Goal: Task Accomplishment & Management: Complete application form

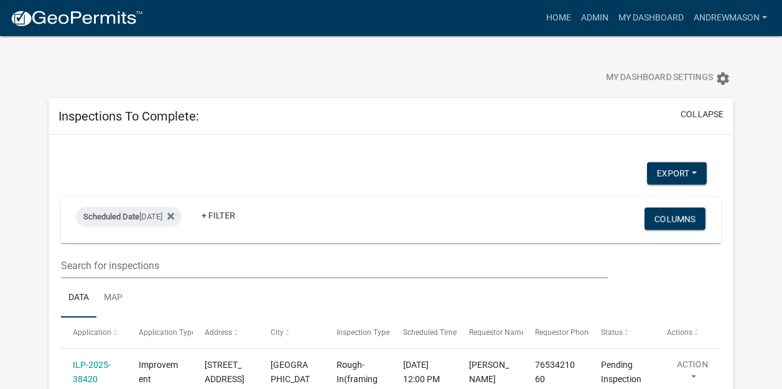
select select "3: 100"
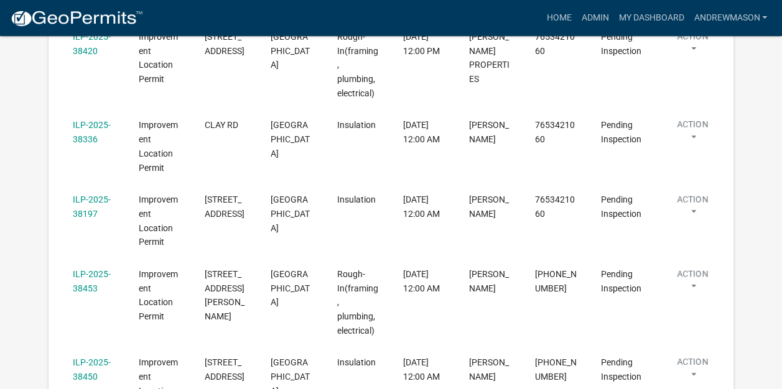
scroll to position [329, 0]
click at [91, 272] on link "ILP-2025-38453" at bounding box center [92, 281] width 38 height 24
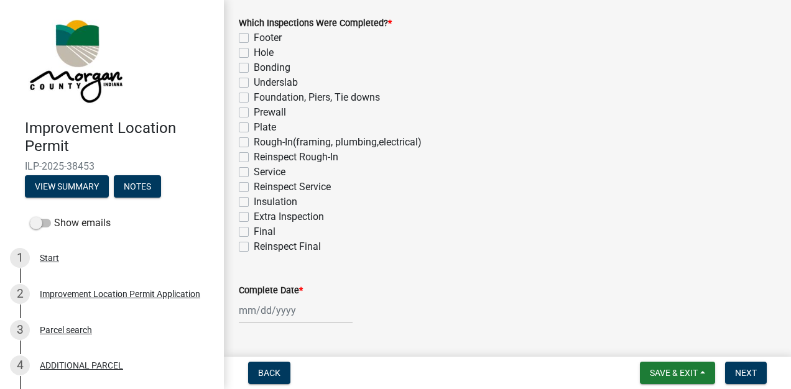
scroll to position [121, 0]
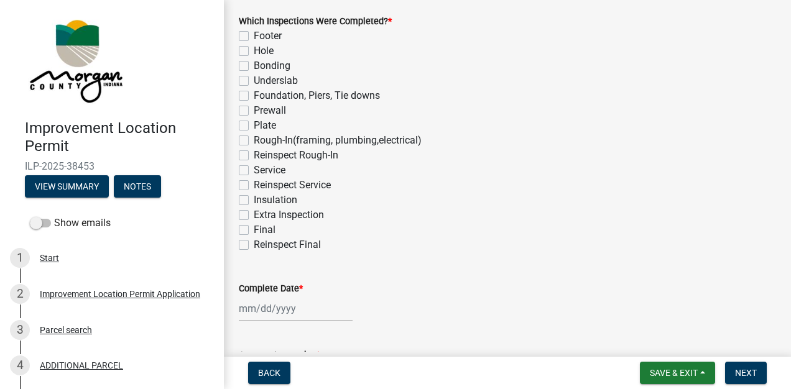
click at [254, 154] on label "Reinspect Rough-In" at bounding box center [296, 155] width 85 height 15
click at [254, 154] on input "Reinspect Rough-In" at bounding box center [258, 152] width 8 height 8
checkbox input "true"
checkbox input "false"
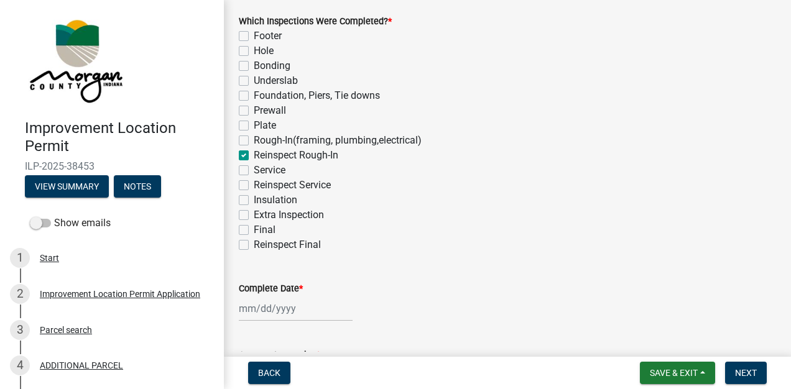
checkbox input "false"
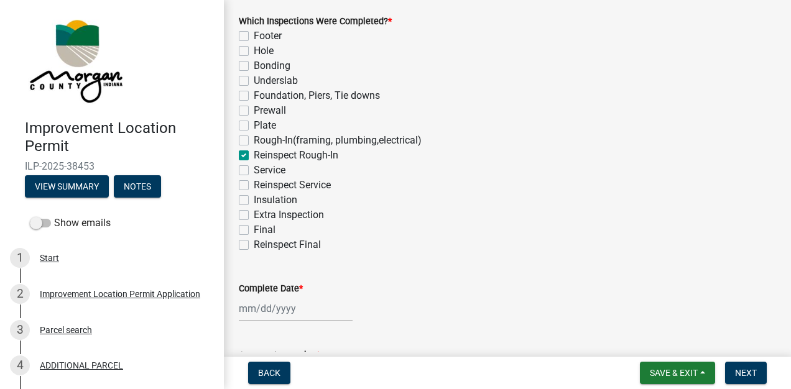
checkbox input "false"
checkbox input "true"
checkbox input "false"
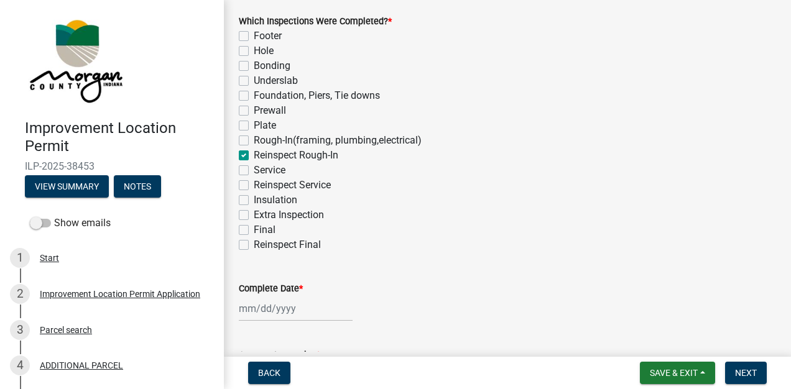
checkbox input "false"
click at [254, 142] on label "Rough-In(framing, plumbing,electrical)" at bounding box center [338, 140] width 168 height 15
click at [254, 141] on input "Rough-In(framing, plumbing,electrical)" at bounding box center [258, 137] width 8 height 8
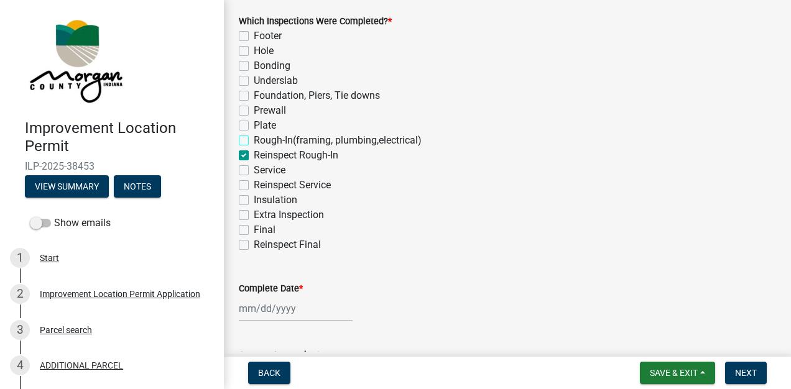
checkbox input "true"
checkbox input "false"
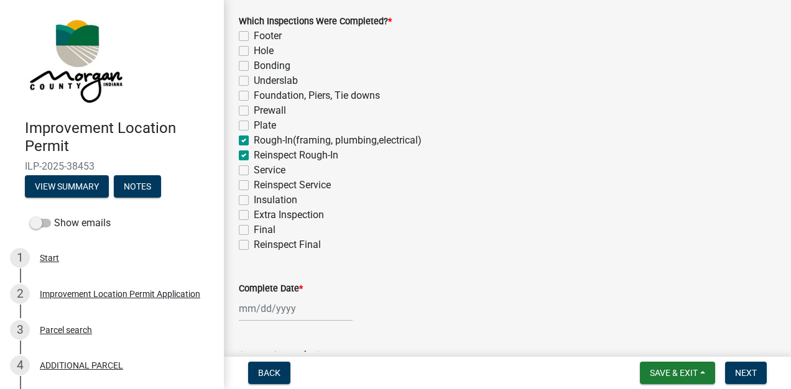
checkbox input "false"
checkbox input "true"
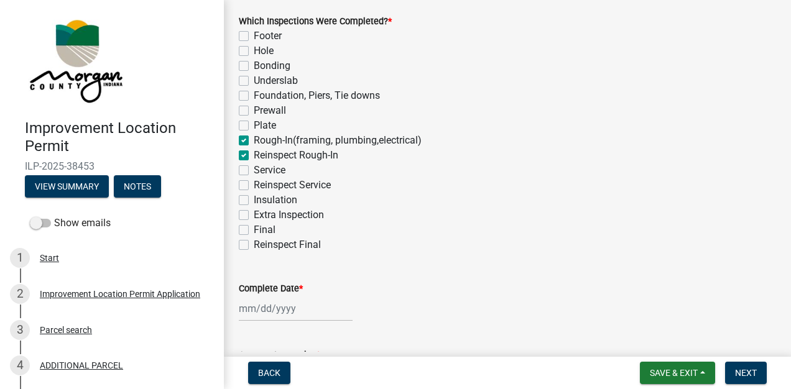
checkbox input "false"
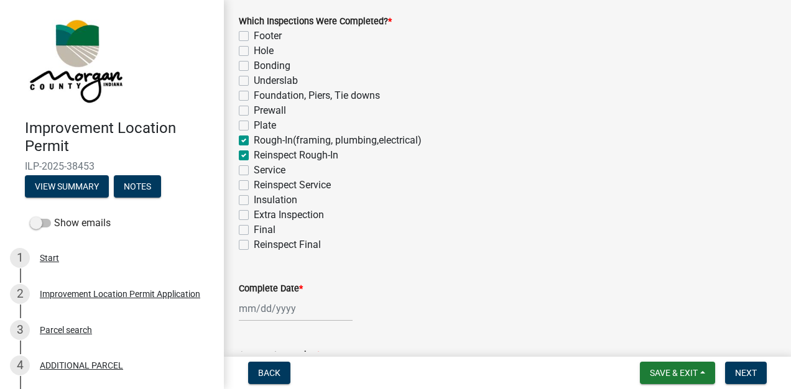
checkbox input "false"
click at [254, 156] on label "Reinspect Rough-In" at bounding box center [296, 155] width 85 height 15
click at [254, 156] on input "Reinspect Rough-In" at bounding box center [258, 152] width 8 height 8
checkbox input "false"
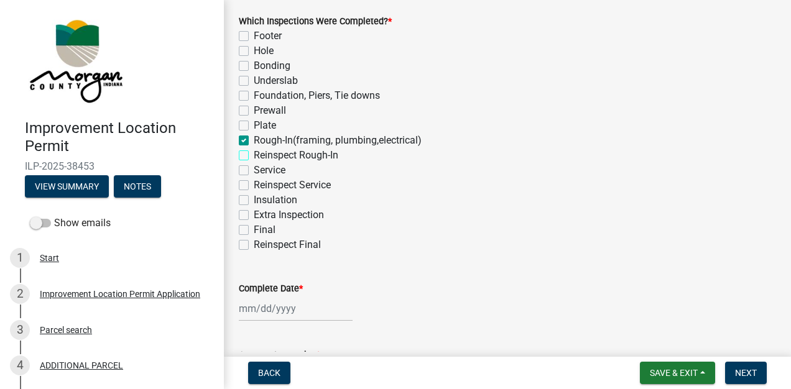
checkbox input "false"
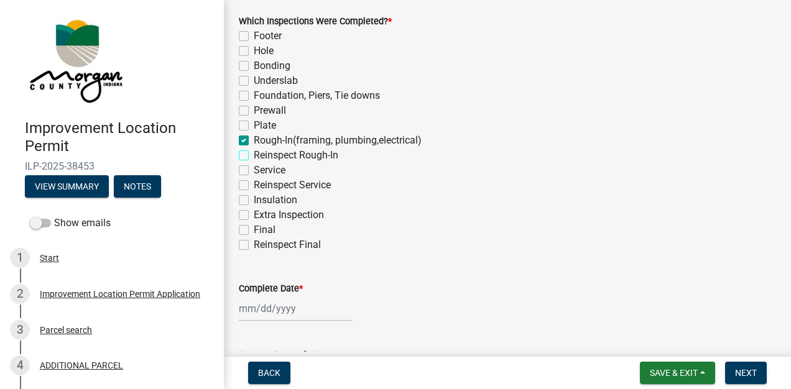
checkbox input "false"
checkbox input "true"
checkbox input "false"
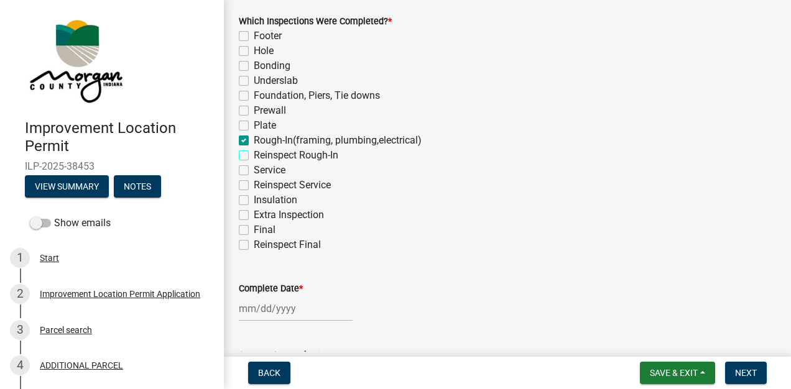
checkbox input "false"
click at [254, 170] on label "Service" at bounding box center [270, 170] width 32 height 15
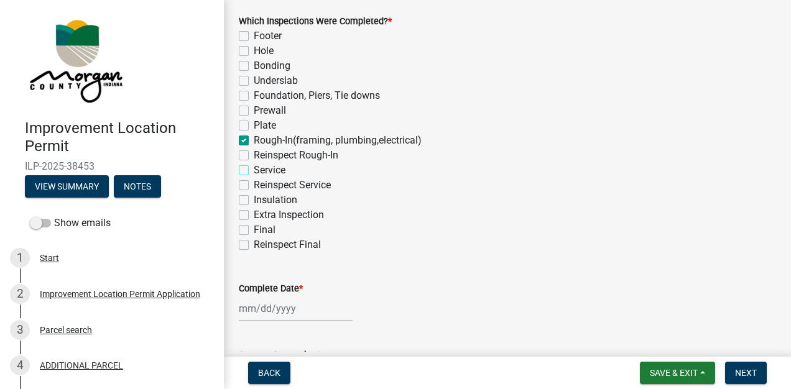
click at [254, 170] on input "Service" at bounding box center [258, 167] width 8 height 8
checkbox input "true"
checkbox input "false"
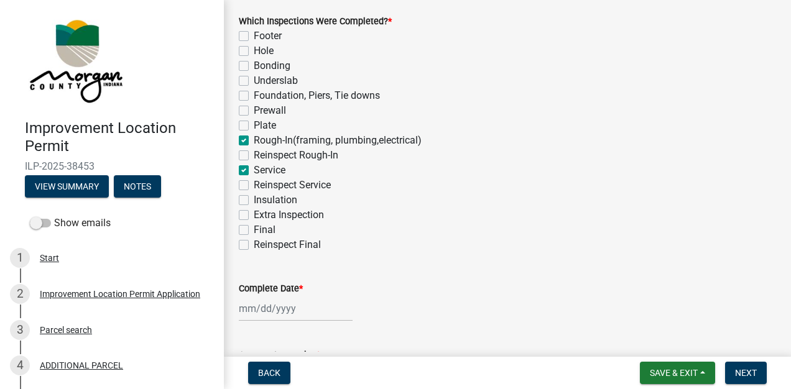
checkbox input "false"
checkbox input "true"
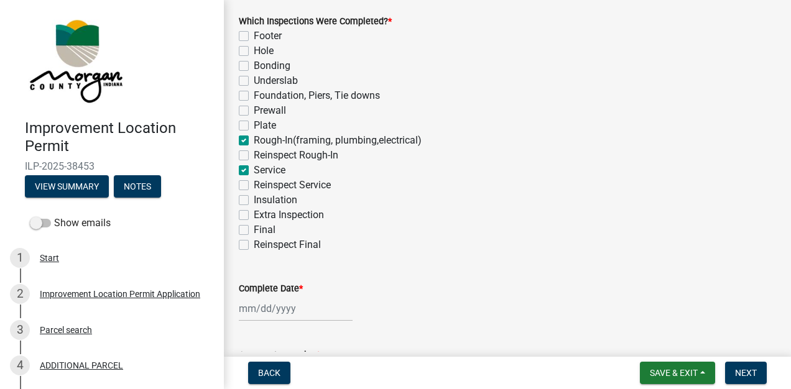
checkbox input "false"
checkbox input "true"
checkbox input "false"
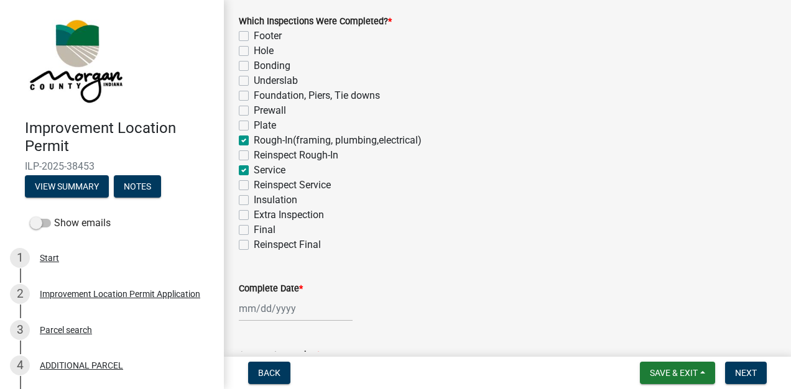
checkbox input "false"
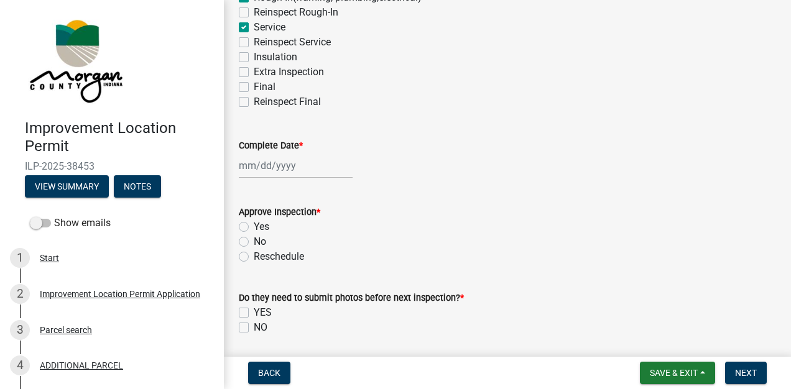
scroll to position [284, 0]
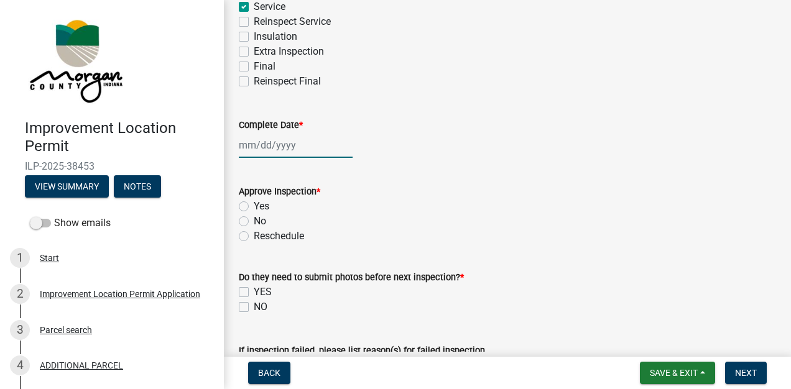
click at [286, 144] on div at bounding box center [296, 145] width 114 height 26
select select "9"
select select "2025"
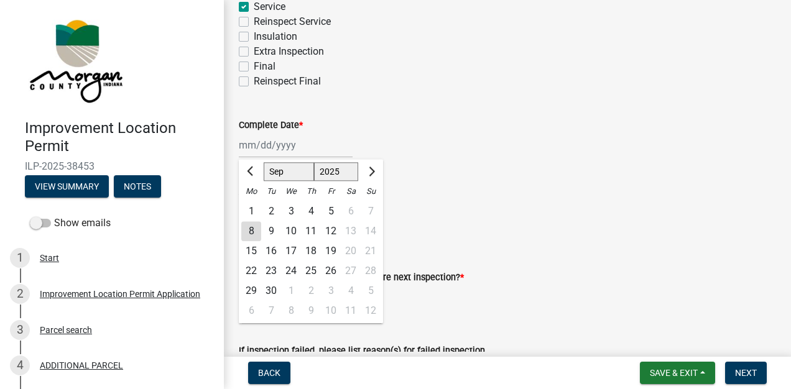
click at [270, 231] on div "9" at bounding box center [271, 231] width 20 height 20
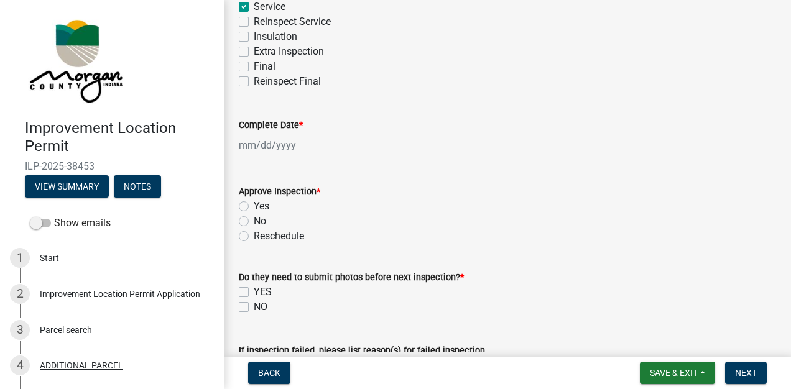
type input "[DATE]"
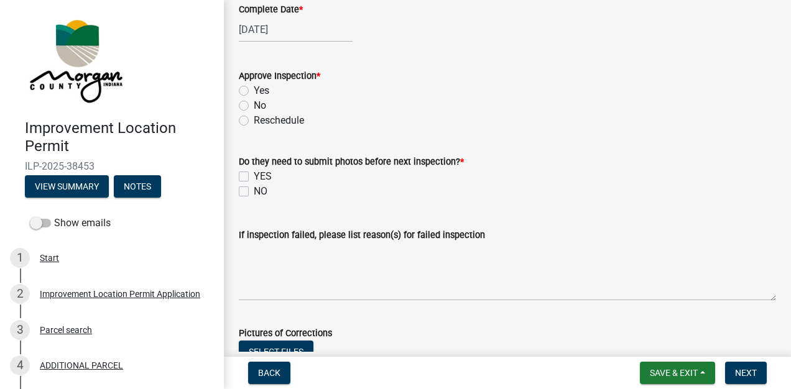
scroll to position [400, 0]
click at [254, 93] on label "Yes" at bounding box center [262, 90] width 16 height 15
click at [254, 91] on input "Yes" at bounding box center [258, 87] width 8 height 8
radio input "true"
click at [258, 192] on label "NO" at bounding box center [261, 191] width 14 height 15
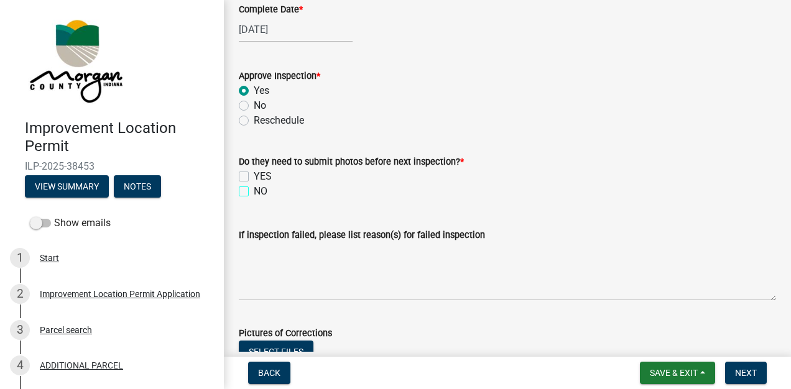
click at [258, 192] on input "NO" at bounding box center [258, 188] width 8 height 8
checkbox input "true"
checkbox input "false"
checkbox input "true"
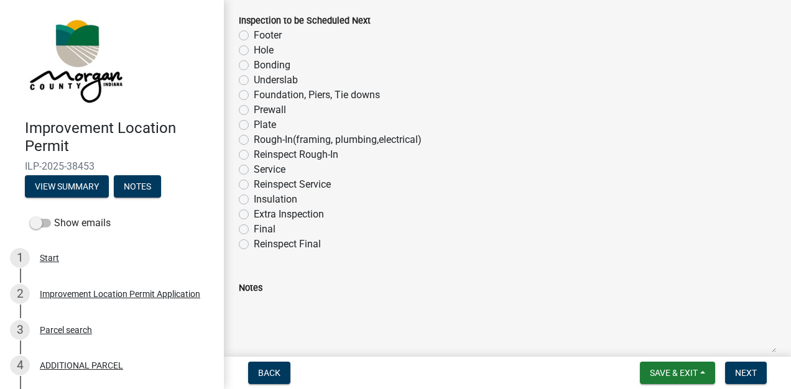
scroll to position [805, 0]
click at [255, 202] on label "Insulation" at bounding box center [276, 199] width 44 height 15
click at [255, 200] on input "Insulation" at bounding box center [258, 196] width 8 height 8
radio input "true"
click at [741, 373] on span "Next" at bounding box center [746, 373] width 22 height 10
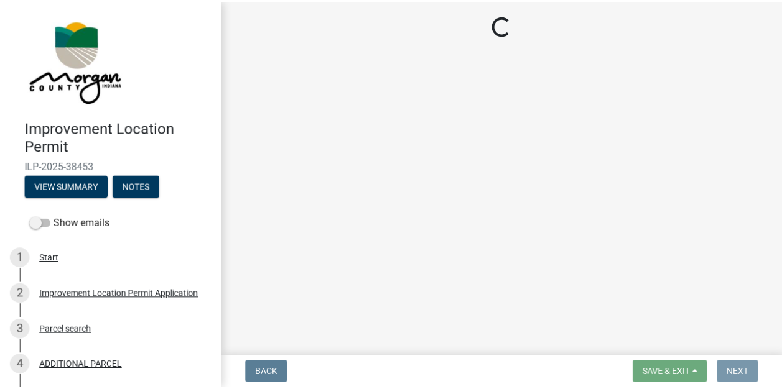
scroll to position [0, 0]
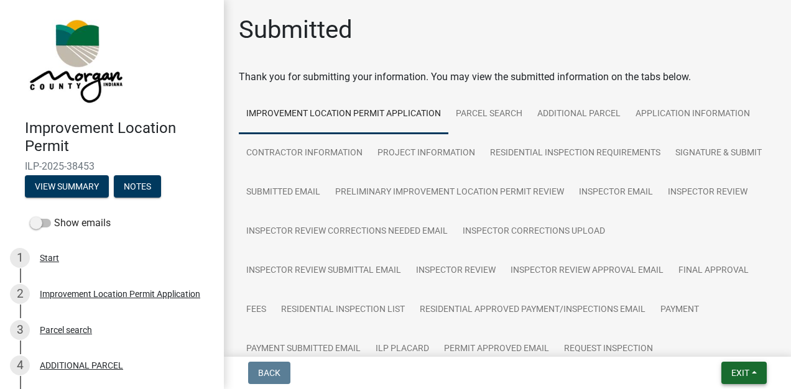
click at [740, 376] on span "Exit" at bounding box center [740, 373] width 18 height 10
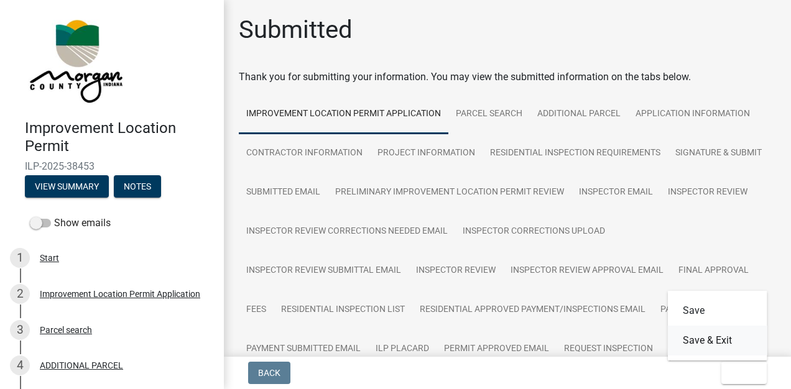
click at [717, 345] on button "Save & Exit" at bounding box center [718, 341] width 100 height 30
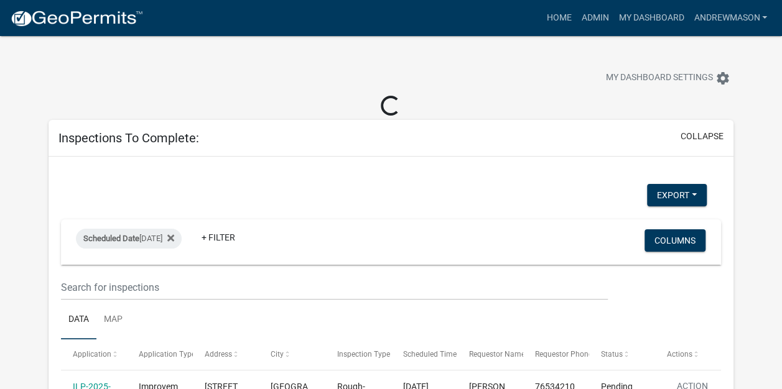
select select "3: 100"
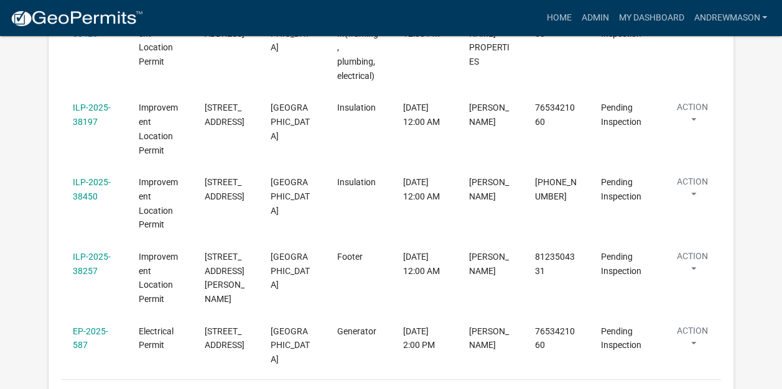
scroll to position [348, 0]
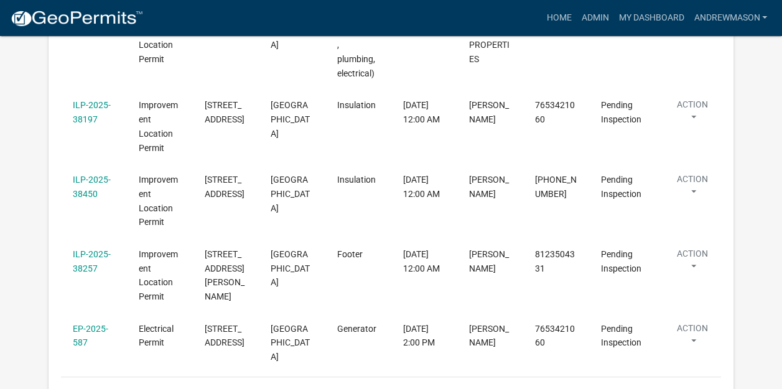
click at [91, 249] on link "ILP-2025-38257" at bounding box center [92, 261] width 38 height 24
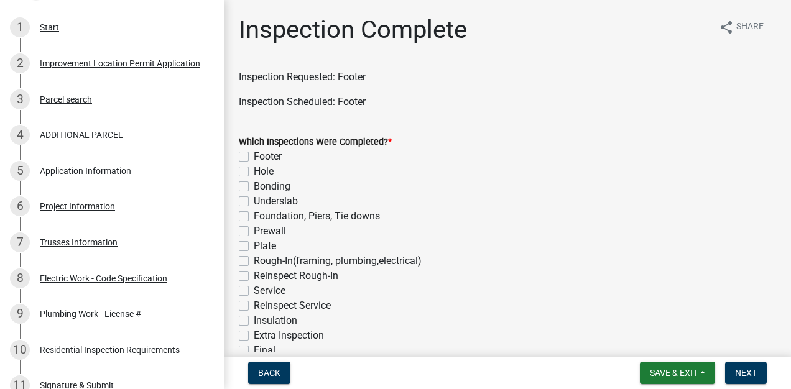
scroll to position [231, 0]
click at [82, 244] on div "Trusses Information" at bounding box center [79, 242] width 78 height 9
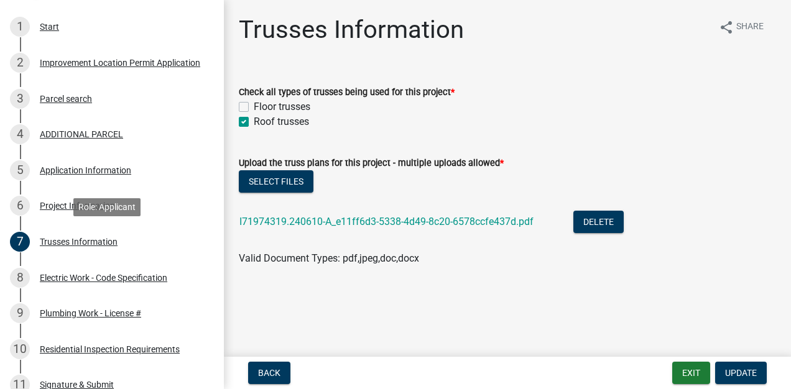
click at [61, 210] on div "Project Information" at bounding box center [77, 206] width 75 height 9
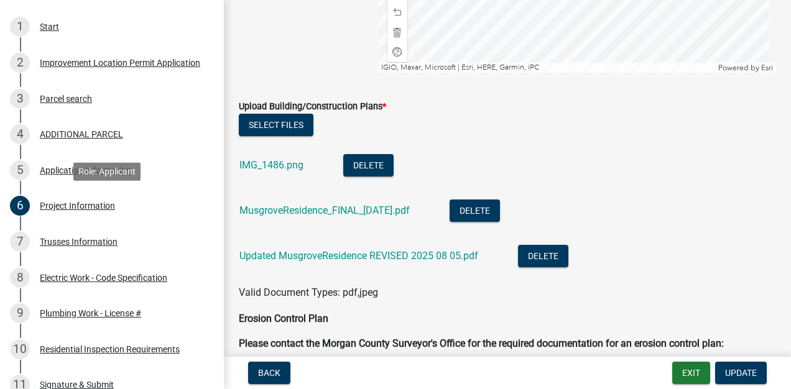
scroll to position [2531, 0]
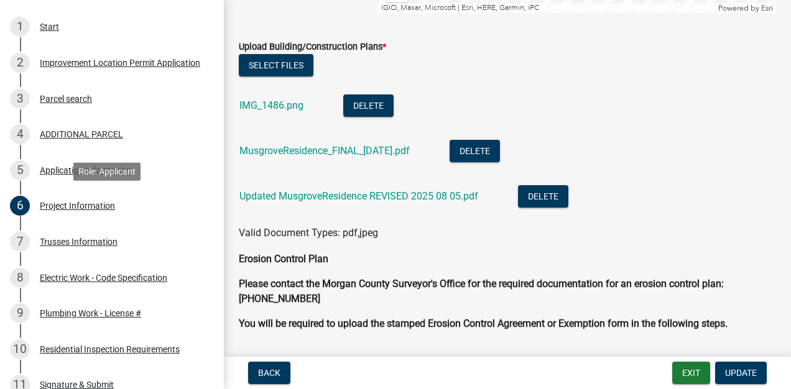
click at [373, 195] on link "Updated MusgroveResidence REVISED 2025 08 05.pdf" at bounding box center [358, 196] width 239 height 12
